Goal: Information Seeking & Learning: Learn about a topic

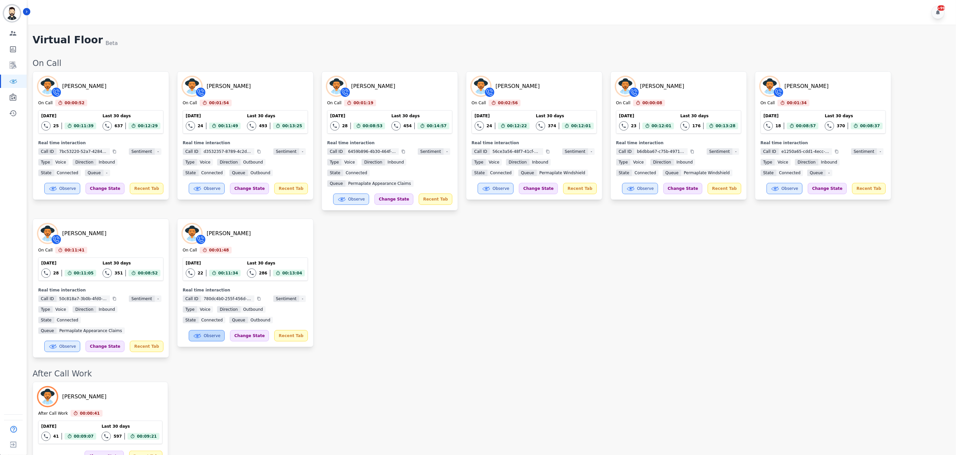
click at [216, 330] on button "Observe" at bounding box center [207, 335] width 36 height 11
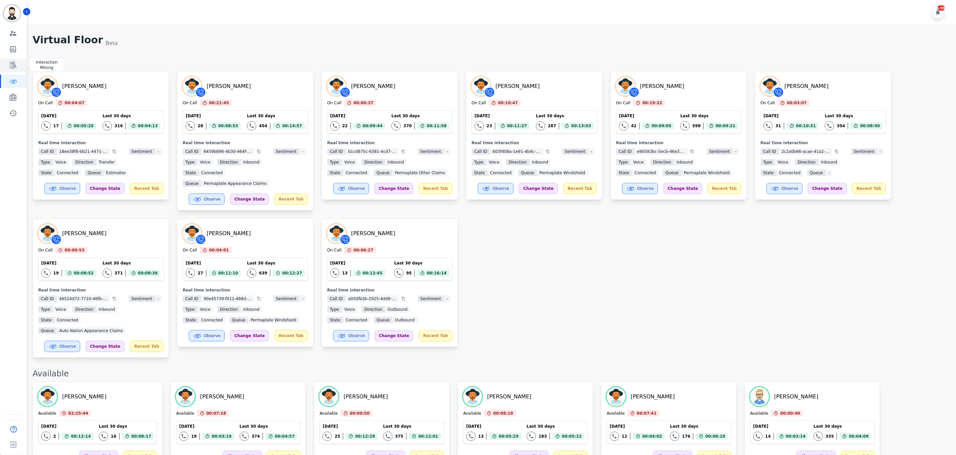
click at [17, 64] on link "Sidebar" at bounding box center [14, 65] width 26 height 13
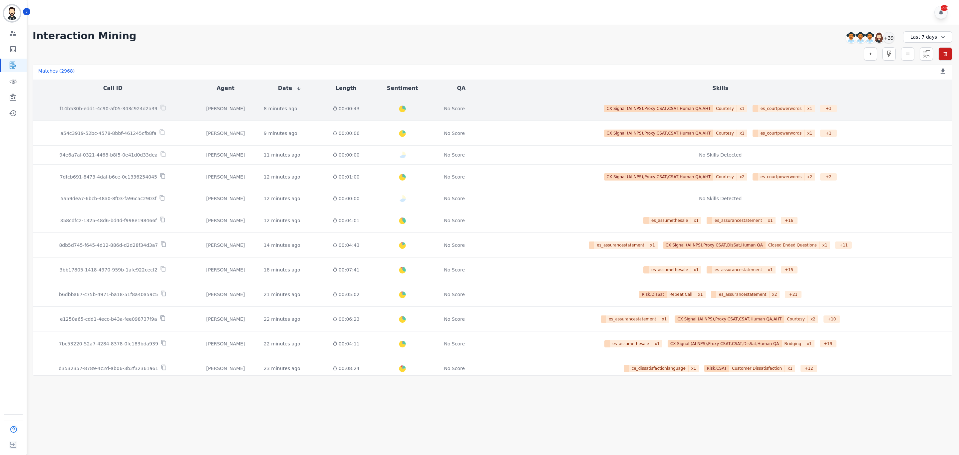
click at [112, 108] on p "f14b530b-edd1-4c90-af05-343c924d2a39" at bounding box center [109, 108] width 98 height 7
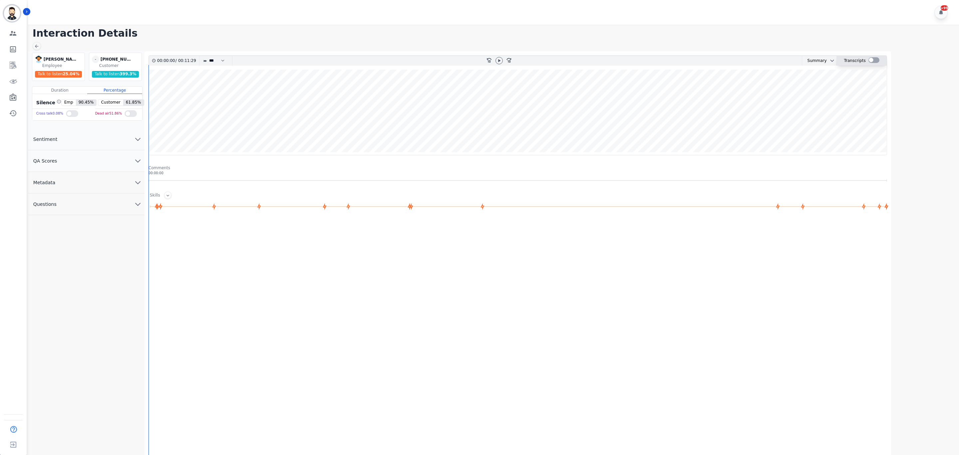
click at [870, 59] on div at bounding box center [873, 60] width 11 height 6
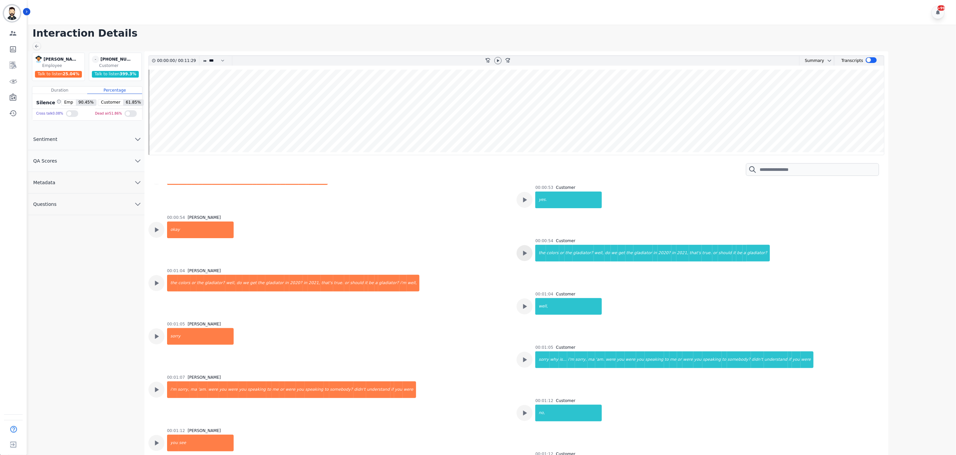
scroll to position [200, 0]
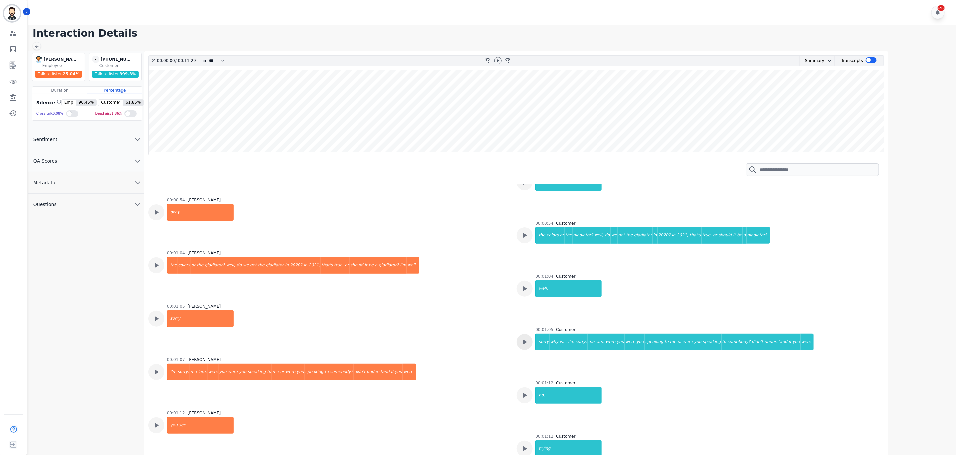
click at [524, 27] on icon at bounding box center [524, 22] width 9 height 9
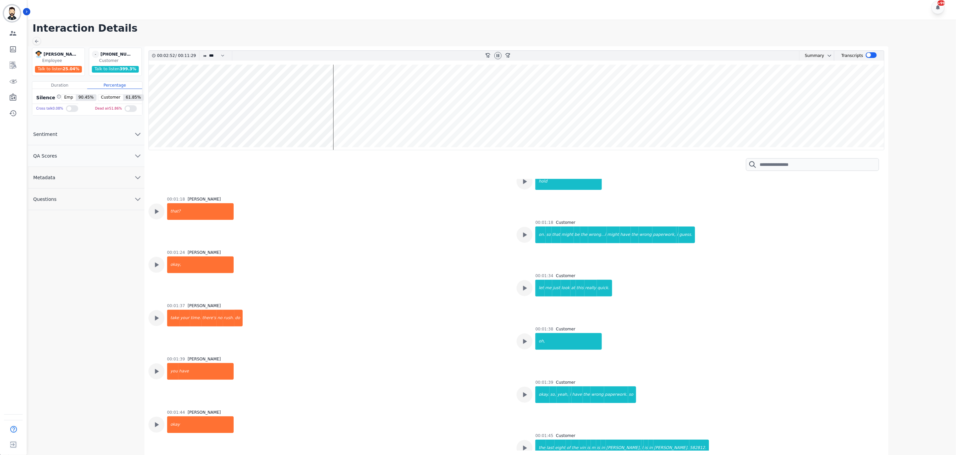
scroll to position [718, 0]
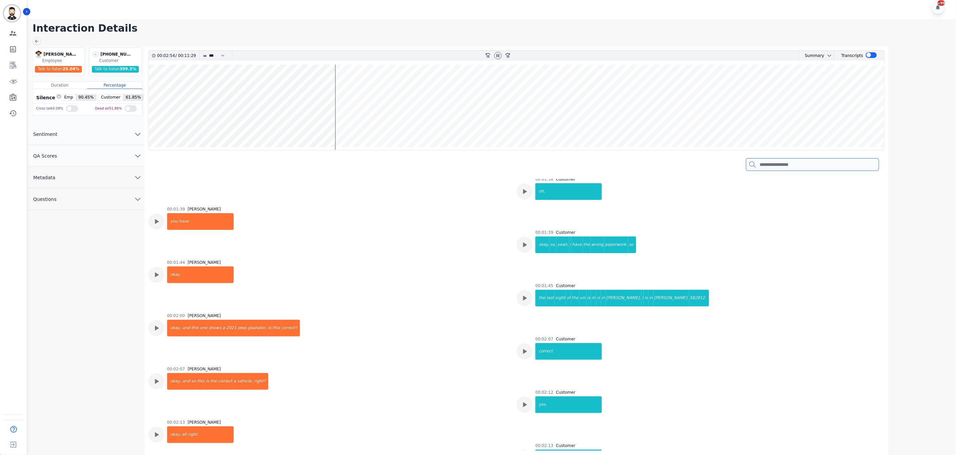
click at [766, 167] on input "search" at bounding box center [812, 164] width 133 height 13
type input "**"
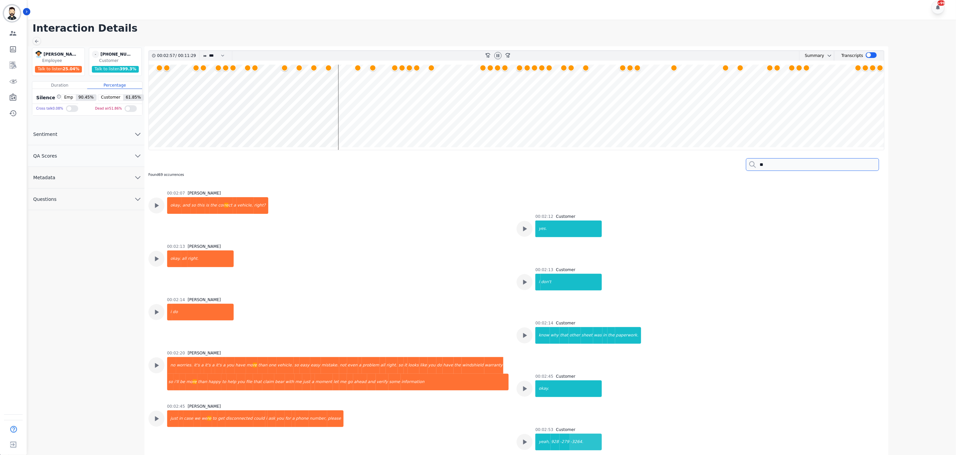
scroll to position [968, 0]
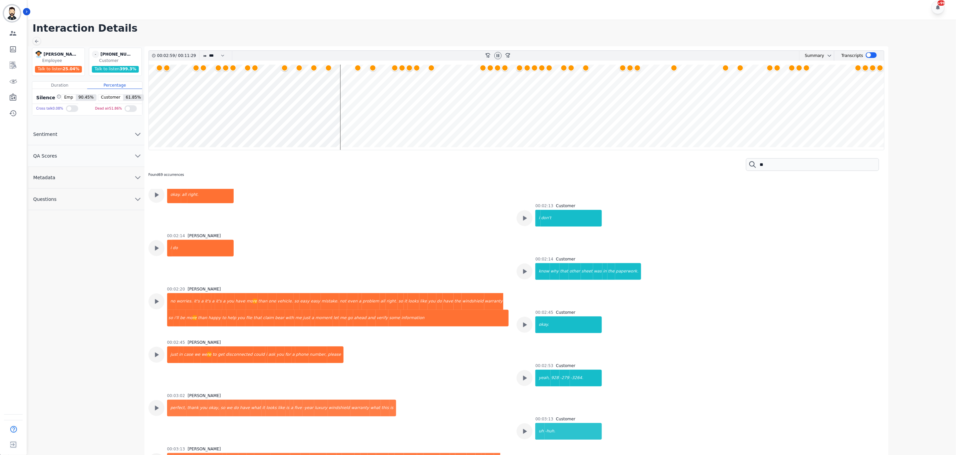
click at [784, 281] on div "00:02:14 Customer know why that other sheet was in the paperwork." at bounding box center [697, 270] width 361 height 29
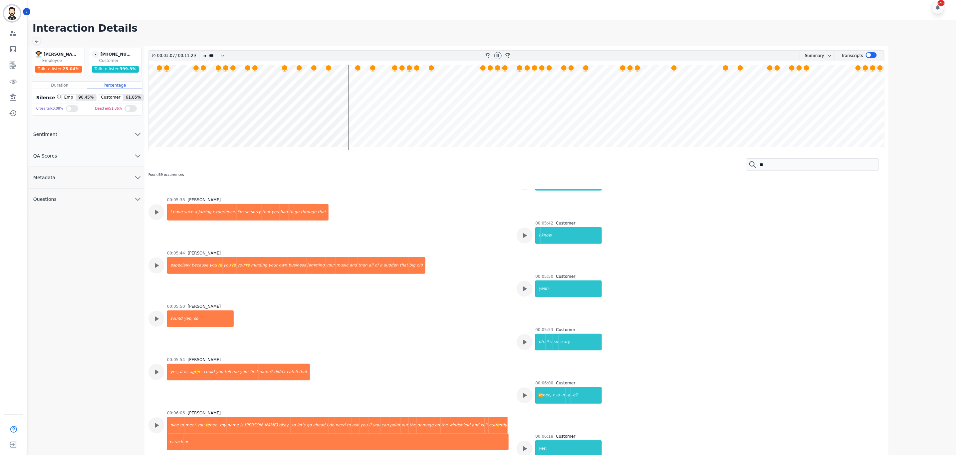
scroll to position [1967, 0]
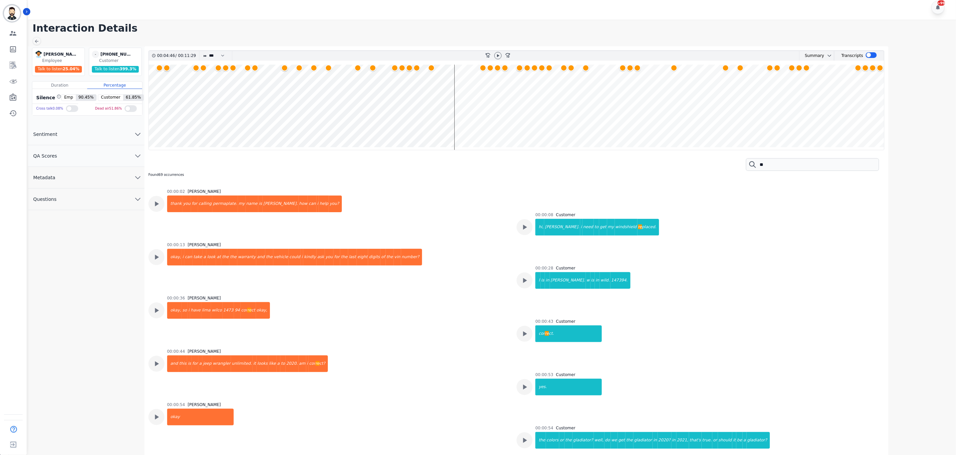
scroll to position [1967, 0]
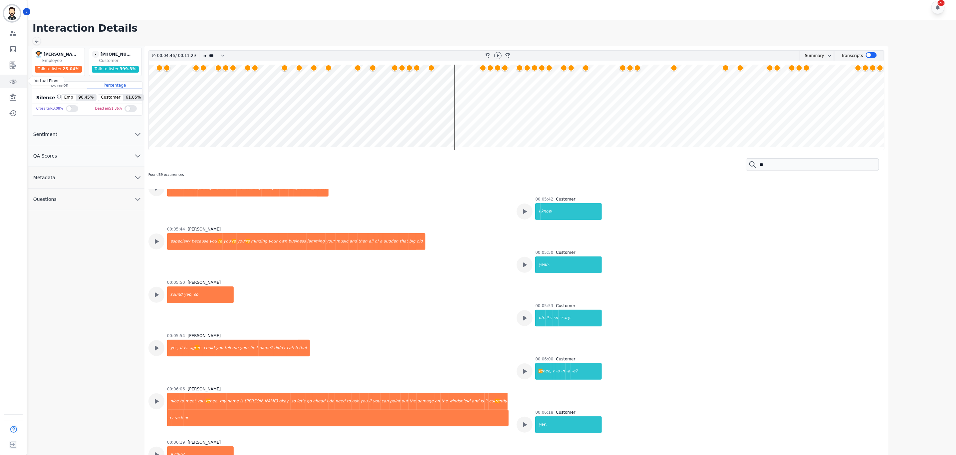
click at [16, 83] on icon "Sidebar" at bounding box center [13, 81] width 8 height 8
